Goal: Task Accomplishment & Management: Use online tool/utility

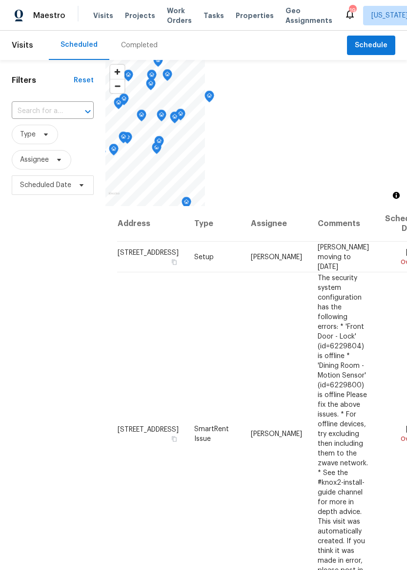
click at [245, 13] on span "Properties" at bounding box center [254, 16] width 38 height 10
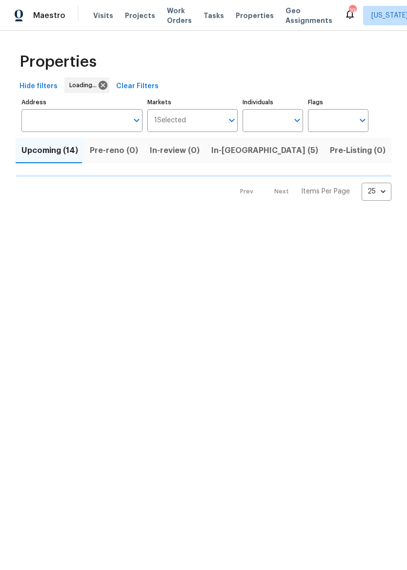
click at [77, 118] on input "Address" at bounding box center [74, 120] width 106 height 23
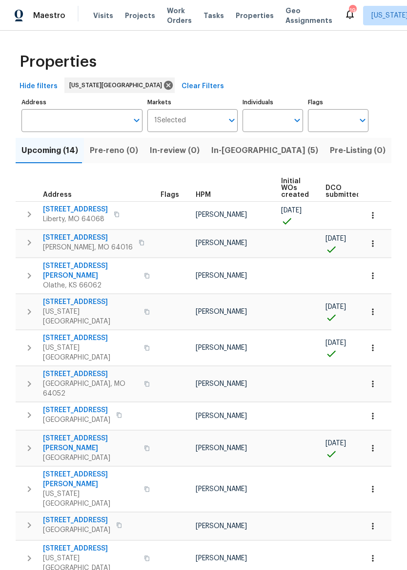
click at [48, 138] on button "Upcoming (14)" at bounding box center [50, 150] width 68 height 25
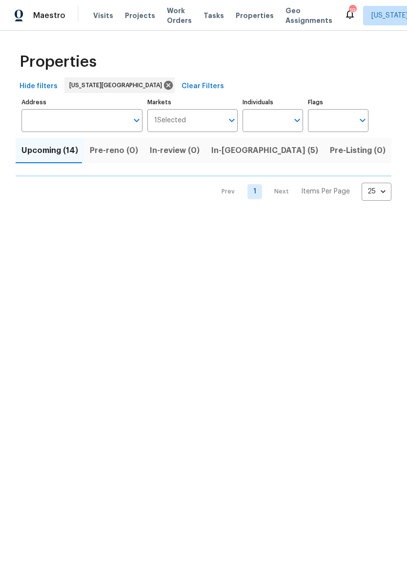
click at [37, 122] on input "Address" at bounding box center [74, 120] width 106 height 23
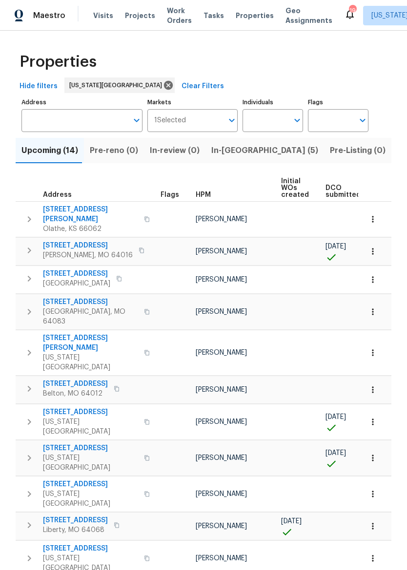
click at [45, 120] on input "Address" at bounding box center [74, 120] width 106 height 23
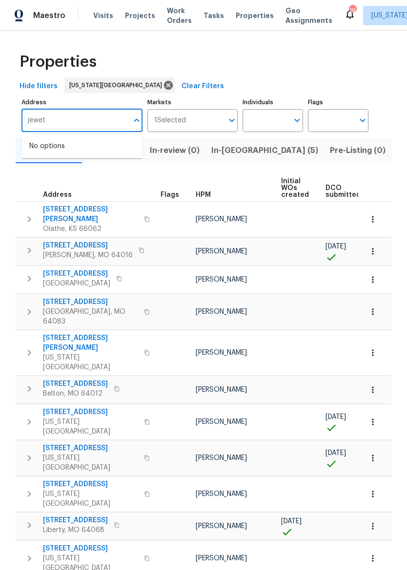
type input "jewett"
click at [37, 156] on li "2939 NE Jewett St Kansas City MO 64117" at bounding box center [81, 151] width 121 height 26
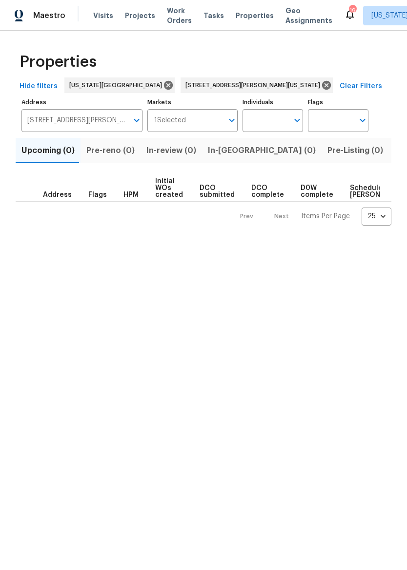
click at [394, 152] on span "Listed (1)" at bounding box center [411, 151] width 35 height 14
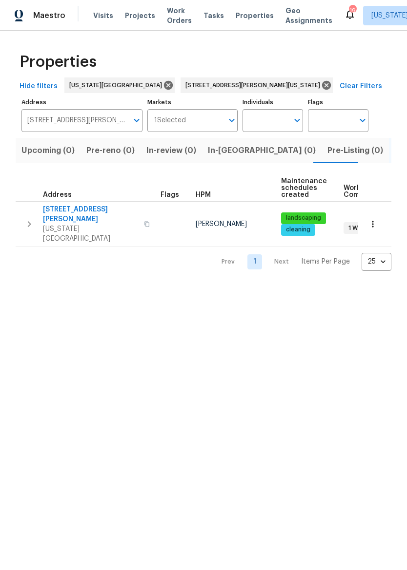
click at [55, 224] on span "Kansas City, MO 64117" at bounding box center [90, 234] width 95 height 20
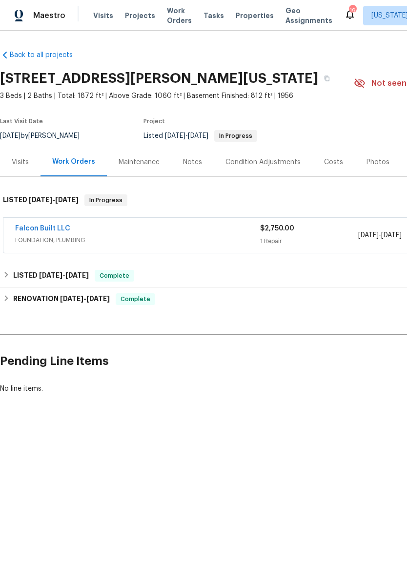
click at [108, 236] on span "FOUNDATION, PLUMBING" at bounding box center [137, 240] width 245 height 10
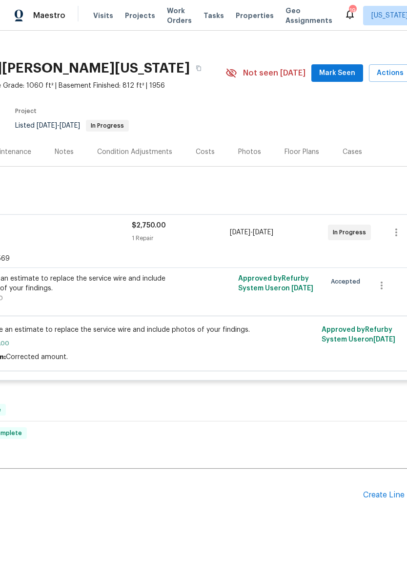
scroll to position [10, 129]
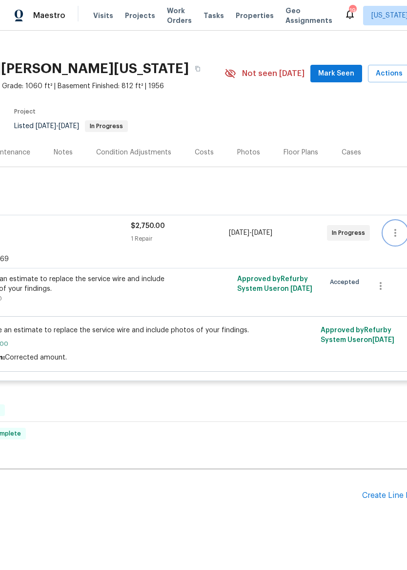
click at [395, 235] on icon "button" at bounding box center [395, 233] width 2 height 8
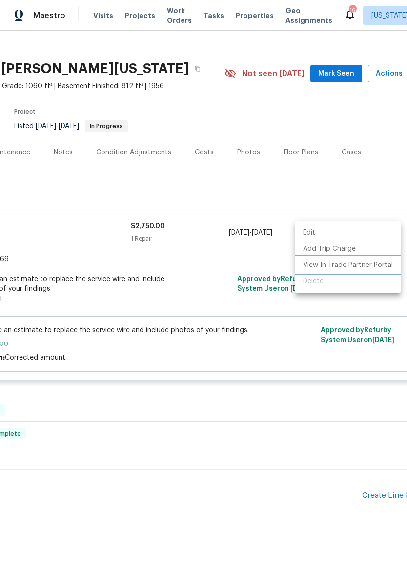
click at [374, 266] on li "View In Trade Partner Portal" at bounding box center [347, 265] width 105 height 16
click at [353, 263] on li "View In Trade Partner Portal" at bounding box center [347, 265] width 105 height 16
click at [335, 186] on div at bounding box center [203, 285] width 407 height 570
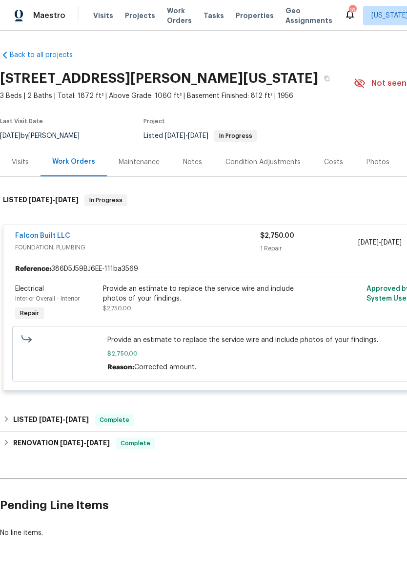
scroll to position [0, 0]
click at [227, 243] on span "FOUNDATION, PLUMBING" at bounding box center [137, 248] width 245 height 10
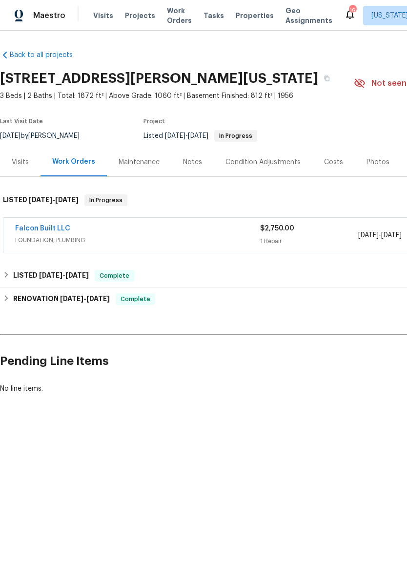
click at [39, 231] on link "Falcon Built LLC" at bounding box center [42, 228] width 55 height 7
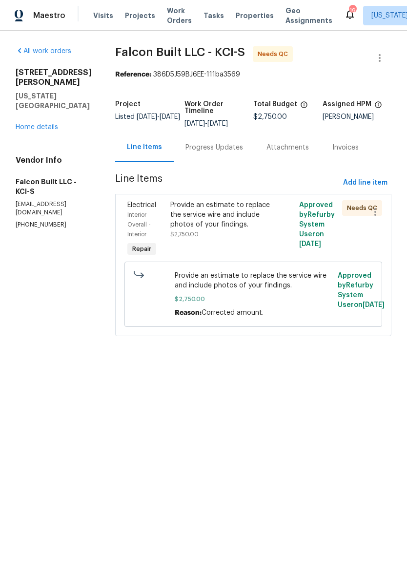
click at [238, 228] on div "Provide an estimate to replace the service wire and include photos of your find…" at bounding box center [220, 214] width 101 height 29
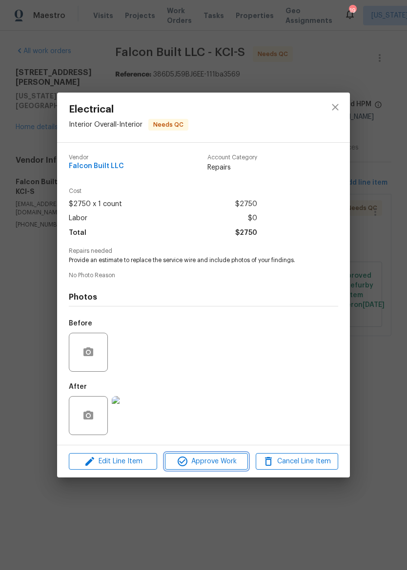
click at [230, 465] on span "Approve Work" at bounding box center [206, 462] width 77 height 12
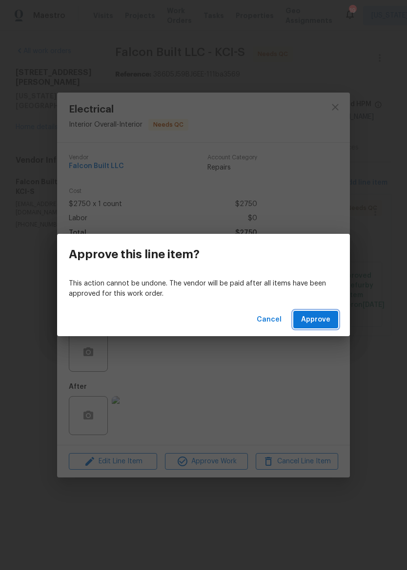
click at [321, 322] on span "Approve" at bounding box center [315, 320] width 29 height 12
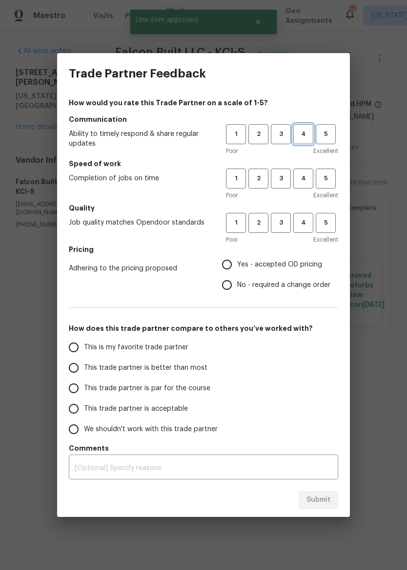
click at [307, 129] on button "4" at bounding box center [303, 134] width 20 height 20
click at [324, 130] on span "5" at bounding box center [325, 134] width 18 height 11
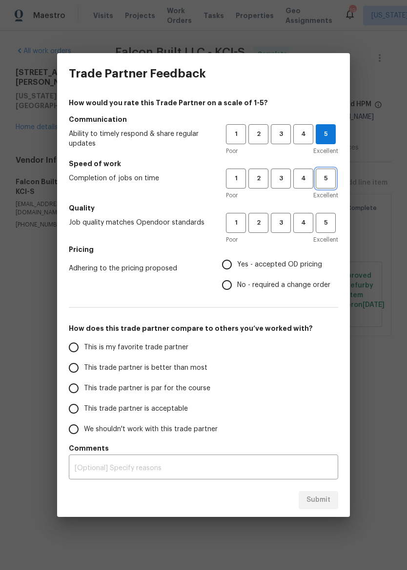
click at [328, 177] on span "5" at bounding box center [325, 178] width 18 height 11
click at [329, 223] on span "5" at bounding box center [325, 222] width 18 height 11
click at [294, 263] on span "Yes - accepted OD pricing" at bounding box center [279, 265] width 85 height 10
click at [237, 263] on input "Yes - accepted OD pricing" at bounding box center [226, 265] width 20 height 20
radio input "true"
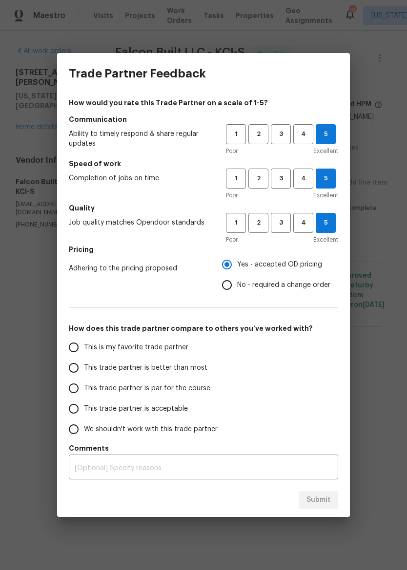
click at [73, 372] on input "This trade partner is better than most" at bounding box center [73, 368] width 20 height 20
click at [326, 503] on span "Submit" at bounding box center [318, 500] width 24 height 12
radio input "true"
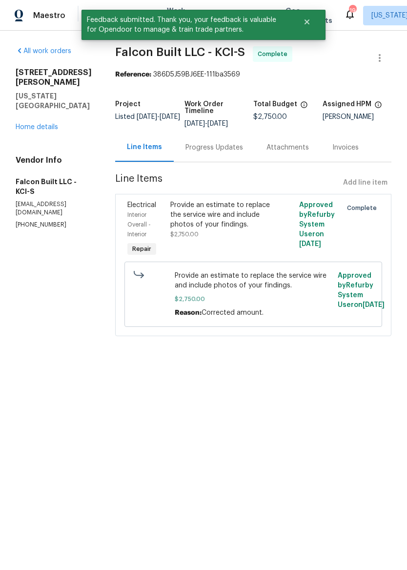
click at [22, 20] on img at bounding box center [19, 16] width 9 height 12
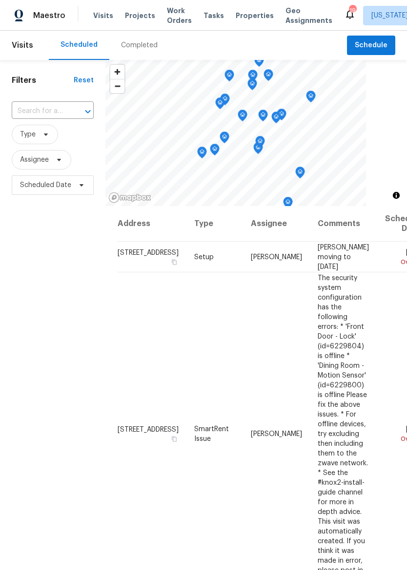
click at [241, 17] on span "Properties" at bounding box center [254, 16] width 38 height 10
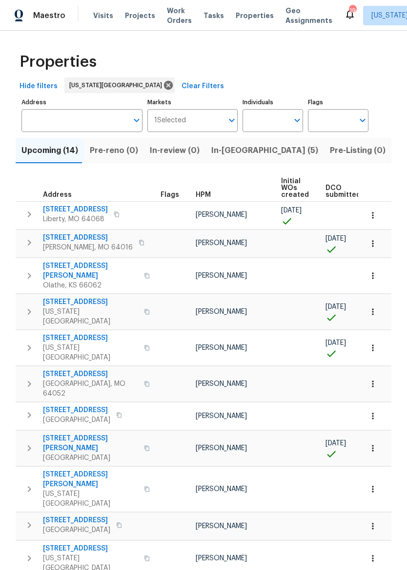
click at [232, 155] on span "In-[GEOGRAPHIC_DATA] (5)" at bounding box center [264, 151] width 107 height 14
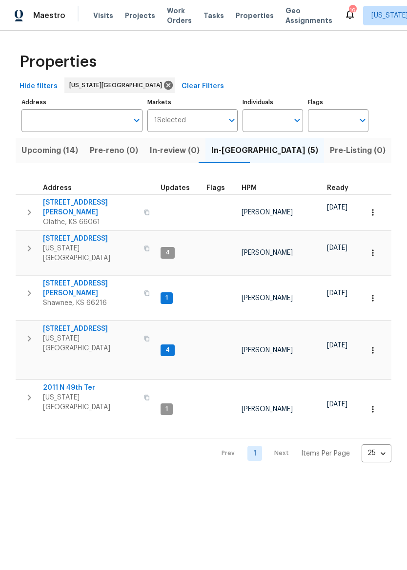
click at [72, 200] on span "[STREET_ADDRESS][PERSON_NAME]" at bounding box center [90, 208] width 95 height 20
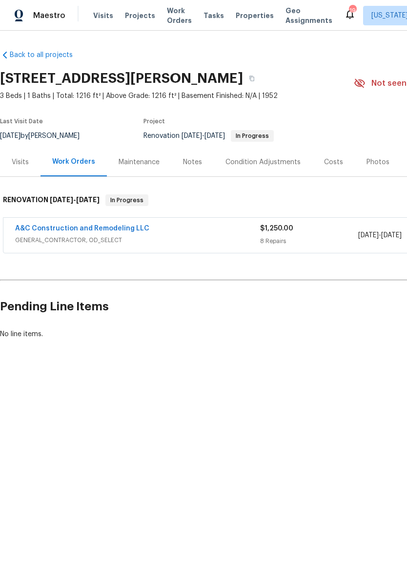
click at [190, 165] on div "Notes" at bounding box center [192, 162] width 19 height 10
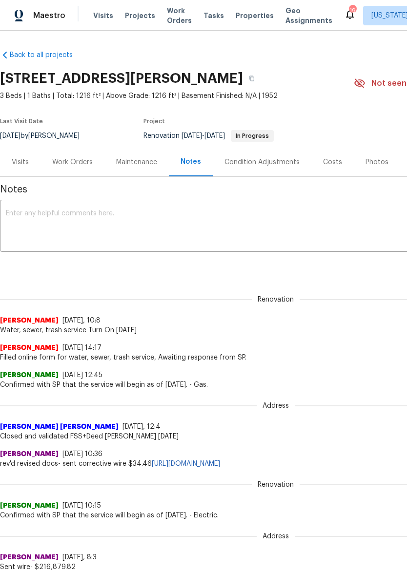
click at [165, 225] on textarea at bounding box center [275, 227] width 539 height 34
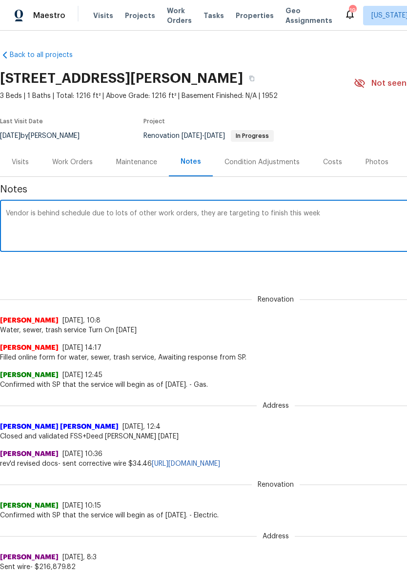
click at [331, 216] on textarea "Vendor is behind schedule due to lots of other work orders, they are targeting …" at bounding box center [275, 227] width 539 height 34
click at [326, 216] on textarea "Vendor is behind schedule due to lots of other work orders, they are targeting …" at bounding box center [275, 227] width 539 height 34
click at [325, 216] on textarea "Vendor is behind schedule due to lots of other work orders, they are targeting …" at bounding box center [275, 227] width 539 height 34
click at [381, 235] on textarea "Vendor is behind schedule due to lots of other work orders, they are targeting …" at bounding box center [275, 227] width 539 height 34
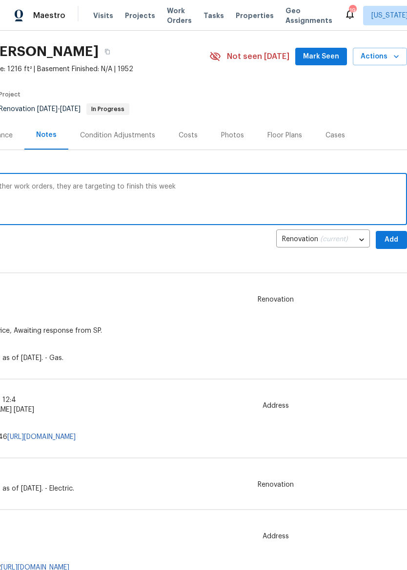
scroll to position [27, 144]
type textarea "Vendor is behind schedule due to lots of other work orders, they are targeting …"
click at [395, 232] on button "Add" at bounding box center [390, 240] width 31 height 18
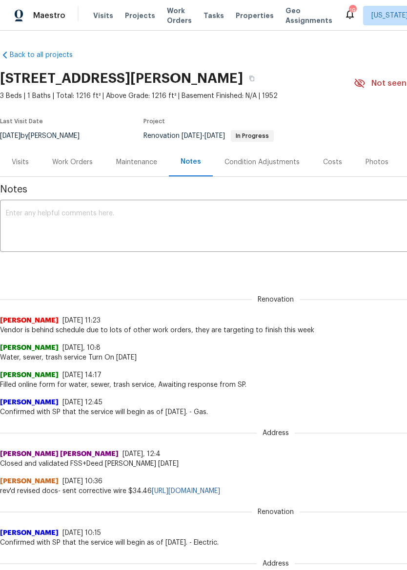
scroll to position [0, 0]
click at [248, 14] on span "Properties" at bounding box center [254, 16] width 38 height 10
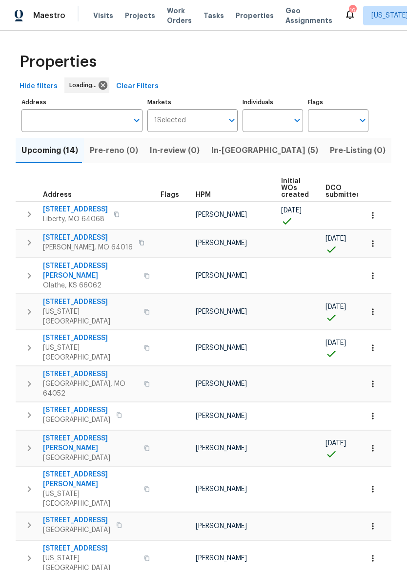
click at [232, 152] on span "In-[GEOGRAPHIC_DATA] (5)" at bounding box center [264, 151] width 107 height 14
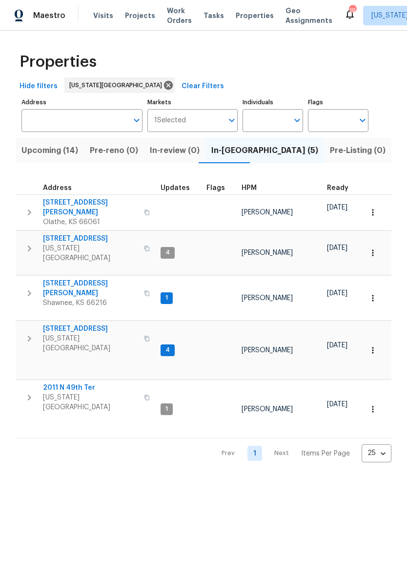
click at [78, 324] on span "[STREET_ADDRESS]" at bounding box center [90, 329] width 95 height 10
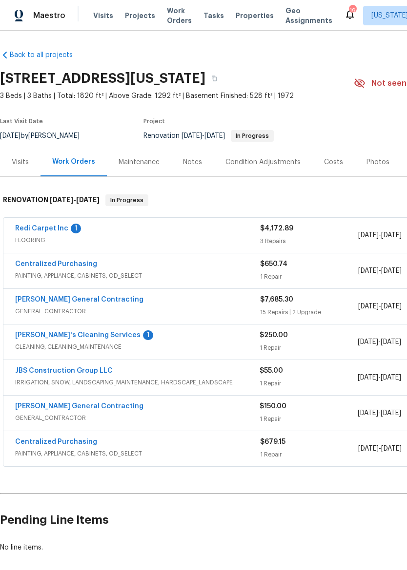
click at [194, 159] on div "Notes" at bounding box center [192, 162] width 19 height 10
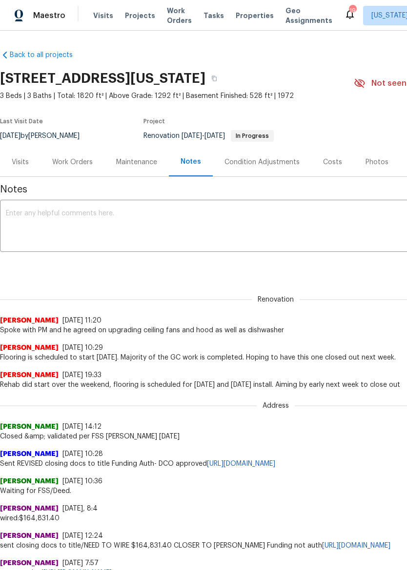
click at [219, 210] on textarea at bounding box center [275, 227] width 539 height 34
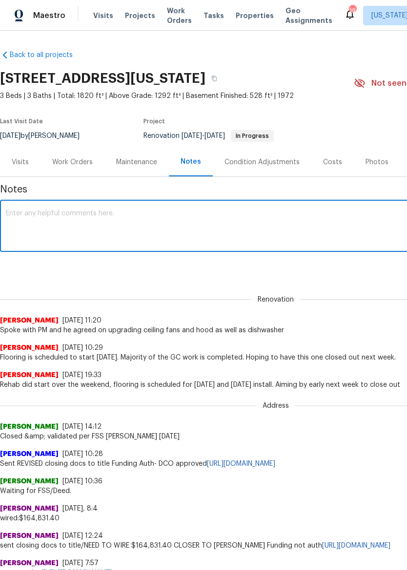
paste textarea "Vendor is behind schedule due to lots of other work orders, they are targeting …"
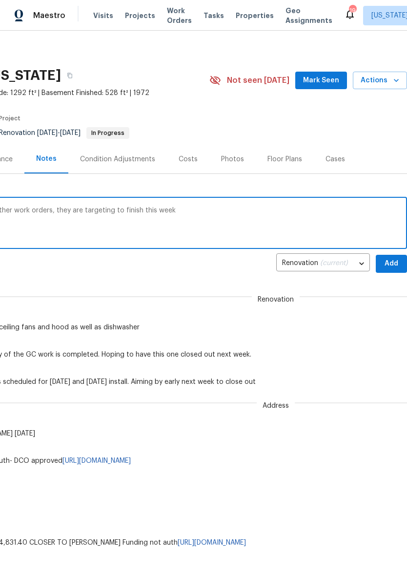
scroll to position [3, 144]
type textarea "Vendor is behind schedule due to lots of other work orders, they are targeting …"
click at [392, 260] on span "Add" at bounding box center [391, 264] width 16 height 12
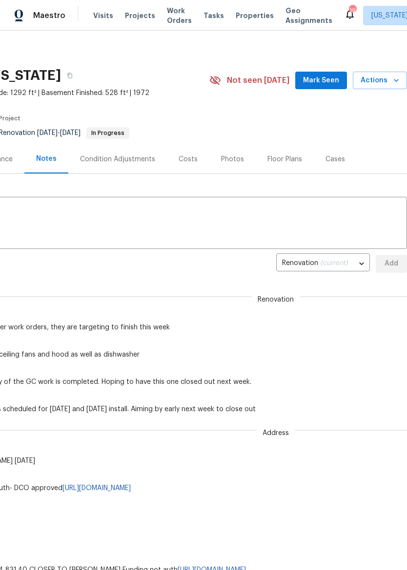
click at [248, 15] on span "Properties" at bounding box center [254, 16] width 38 height 10
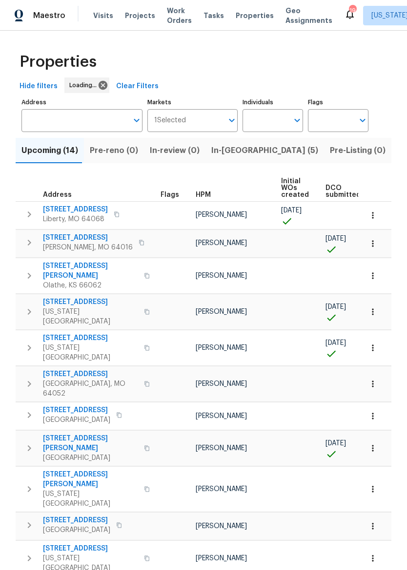
click at [226, 155] on span "In-reno (5)" at bounding box center [264, 151] width 107 height 14
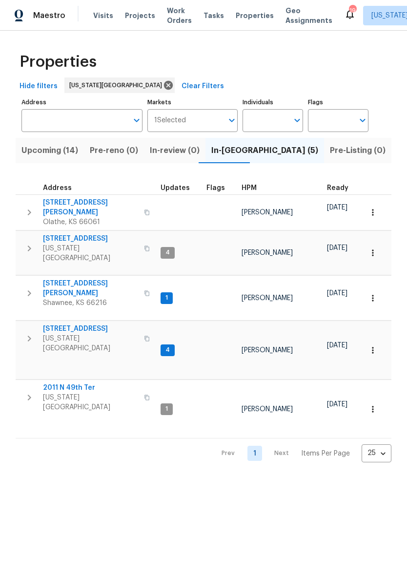
click at [77, 383] on span "2011 N 49th Ter" at bounding box center [90, 388] width 95 height 10
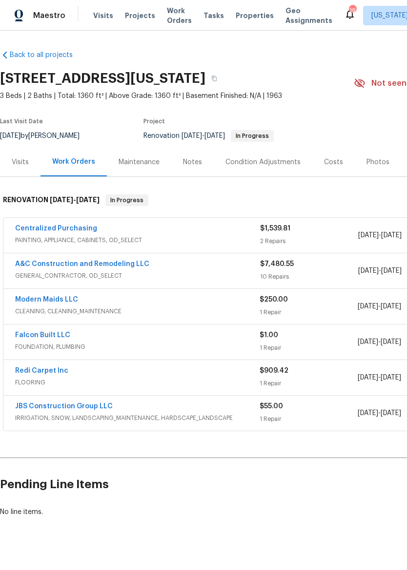
click at [192, 161] on div "Notes" at bounding box center [192, 162] width 19 height 10
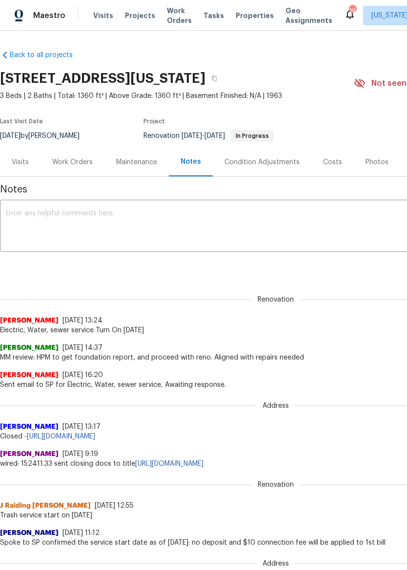
click at [131, 210] on textarea at bounding box center [275, 227] width 539 height 34
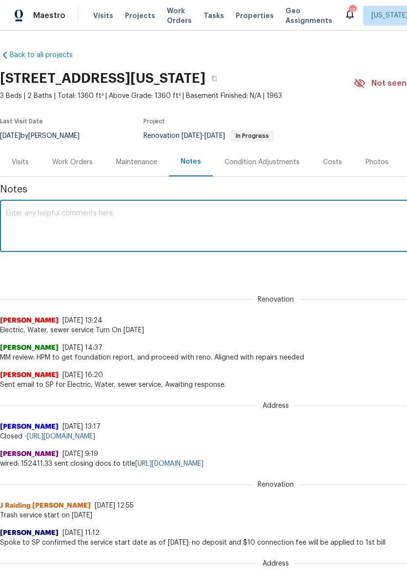
paste textarea "Vendor is behind schedule due to lots of other work orders, they are targeting …"
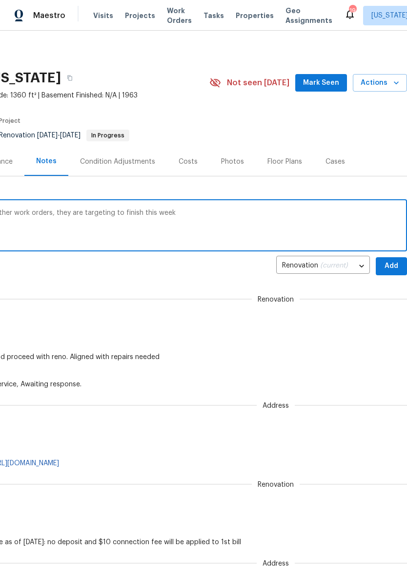
scroll to position [0, 144]
type textarea "Vendor is behind schedule due to lots of other work orders, they are targeting …"
click at [395, 262] on span "Add" at bounding box center [391, 266] width 16 height 12
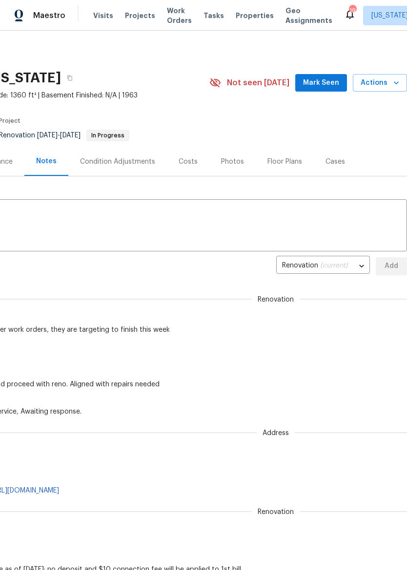
click at [245, 15] on span "Properties" at bounding box center [254, 16] width 38 height 10
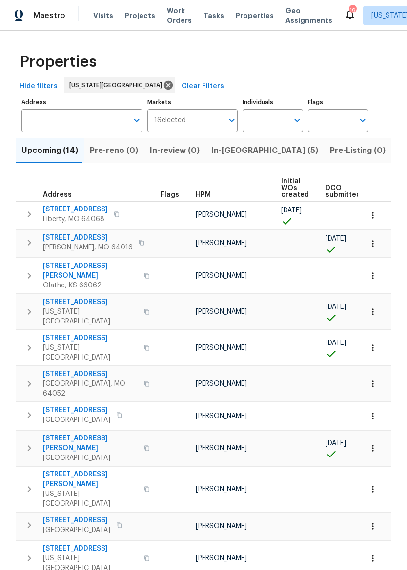
click at [230, 154] on span "In-[GEOGRAPHIC_DATA] (5)" at bounding box center [264, 151] width 107 height 14
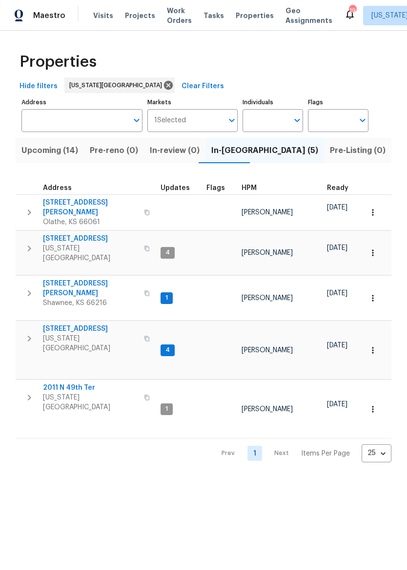
click at [41, 16] on span "Maestro" at bounding box center [49, 16] width 32 height 10
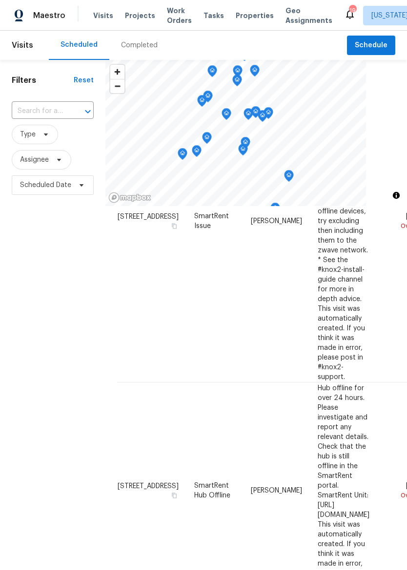
scroll to position [211, 0]
